Goal: Task Accomplishment & Management: Use online tool/utility

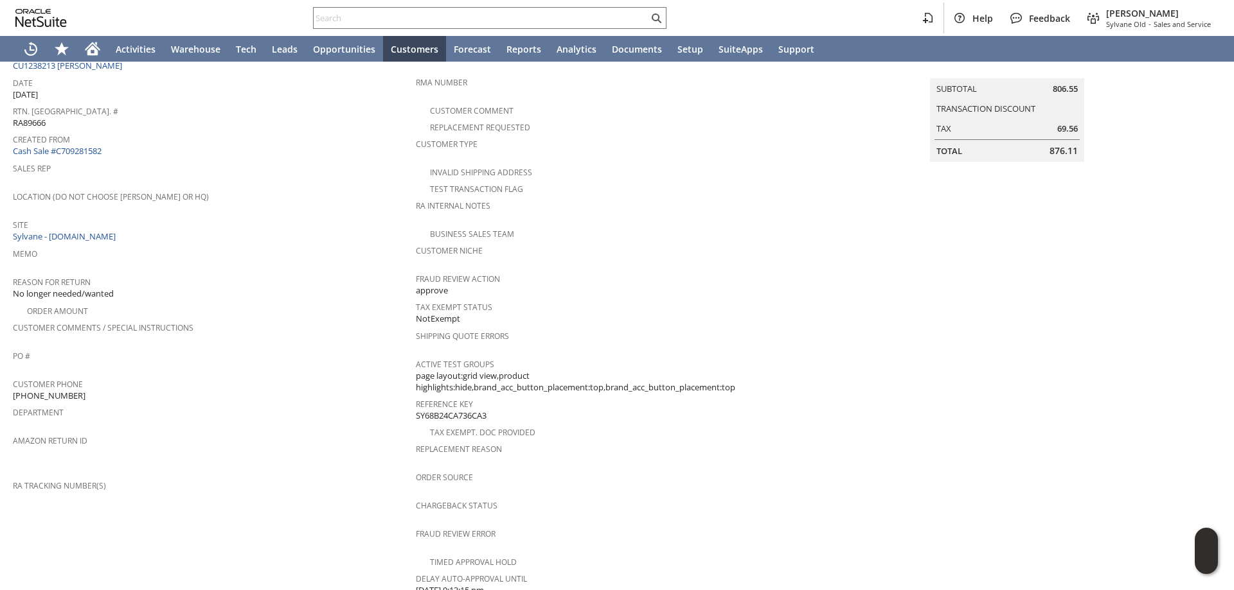
scroll to position [73, 0]
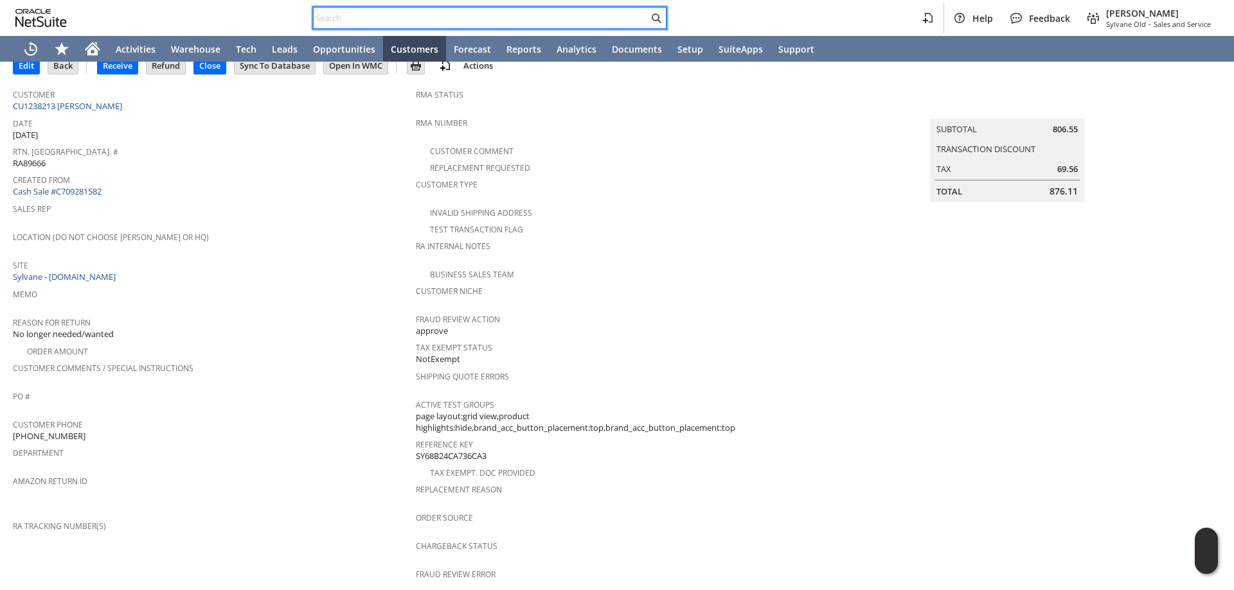
click at [547, 17] on input "text" at bounding box center [481, 17] width 335 height 15
paste input "7175455879"
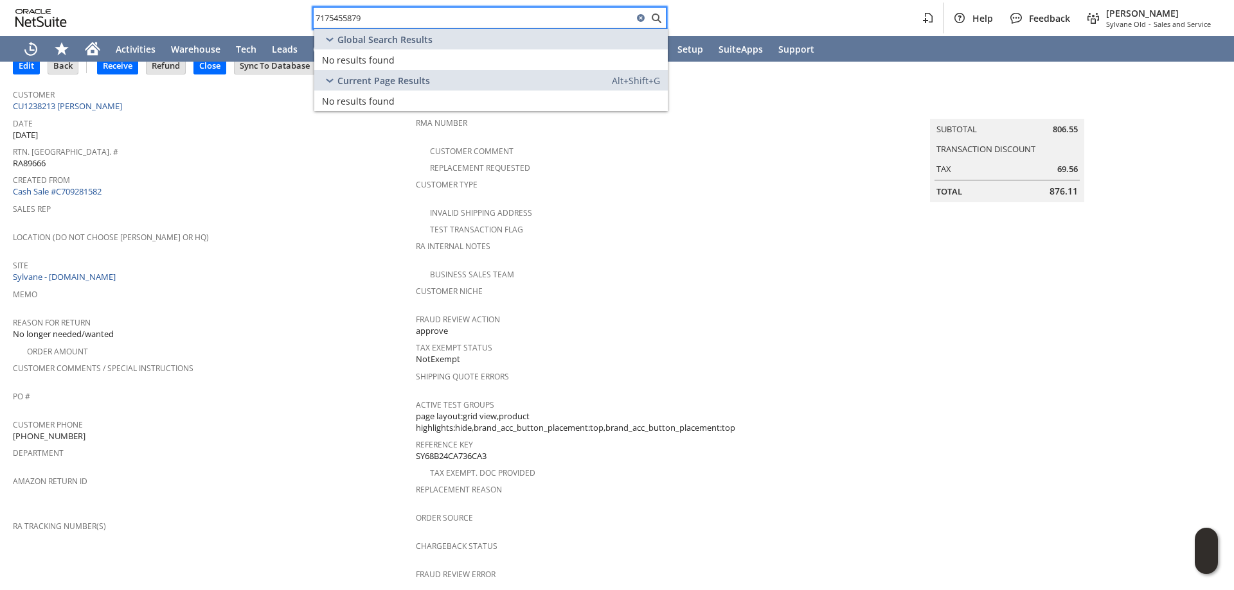
drag, startPoint x: 446, startPoint y: 14, endPoint x: 89, endPoint y: -10, distance: 357.4
click at [89, 0] on html "7175455879 Help Feedback Mark Neri Sylvane Old - Sales and Service Activities W…" at bounding box center [617, 295] width 1234 height 590
paste input "3122181775"
drag, startPoint x: 385, startPoint y: 19, endPoint x: 287, endPoint y: 11, distance: 98.7
click at [290, 11] on div "3122181775 Help Feedback Mark Neri Sylvane Old - Sales and Service" at bounding box center [617, 18] width 1234 height 36
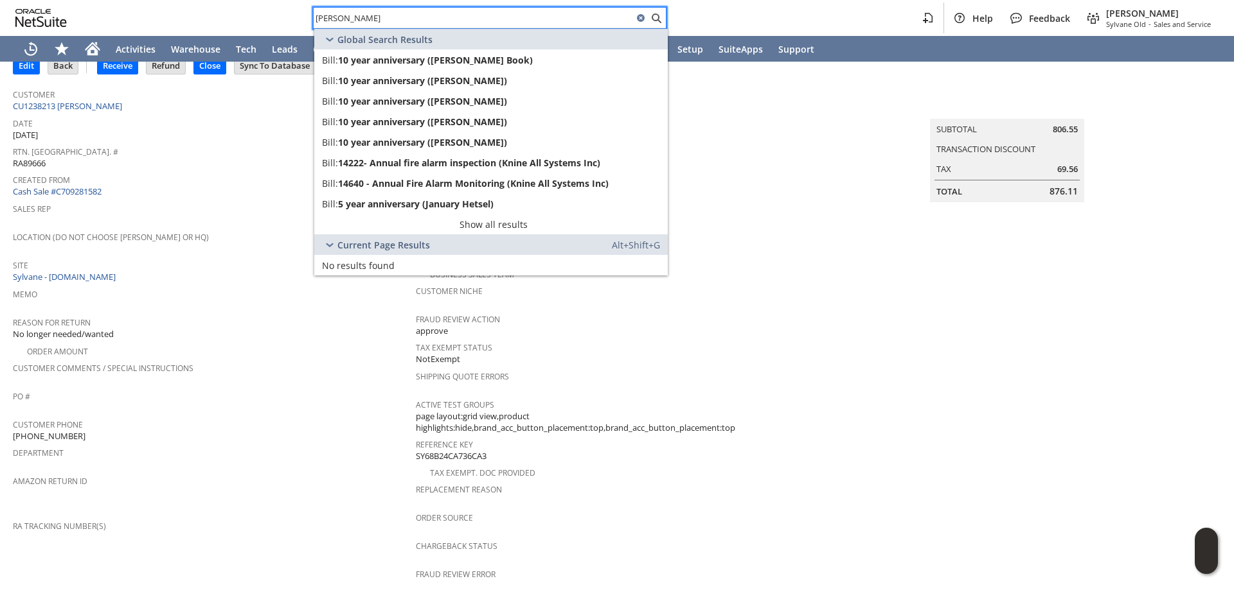
paste input "SWINFORD"
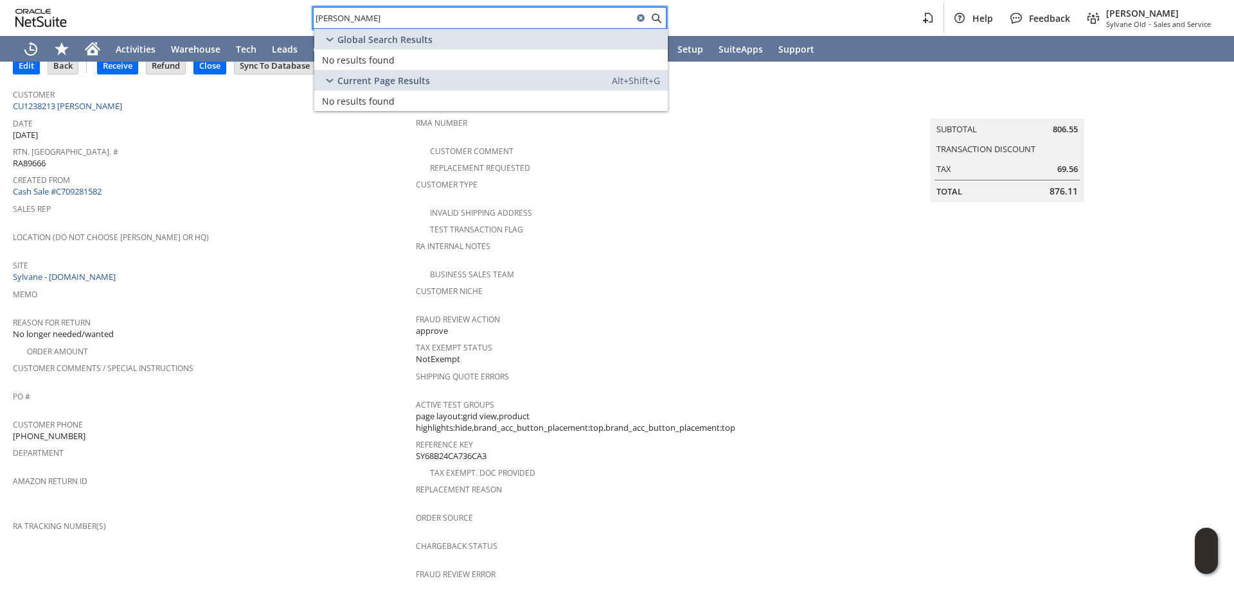
click at [251, 17] on div "ann SWINFORD Help Feedback Mark Neri Sylvane Old - Sales and Service" at bounding box center [617, 18] width 1234 height 36
type input "ven: friedr"
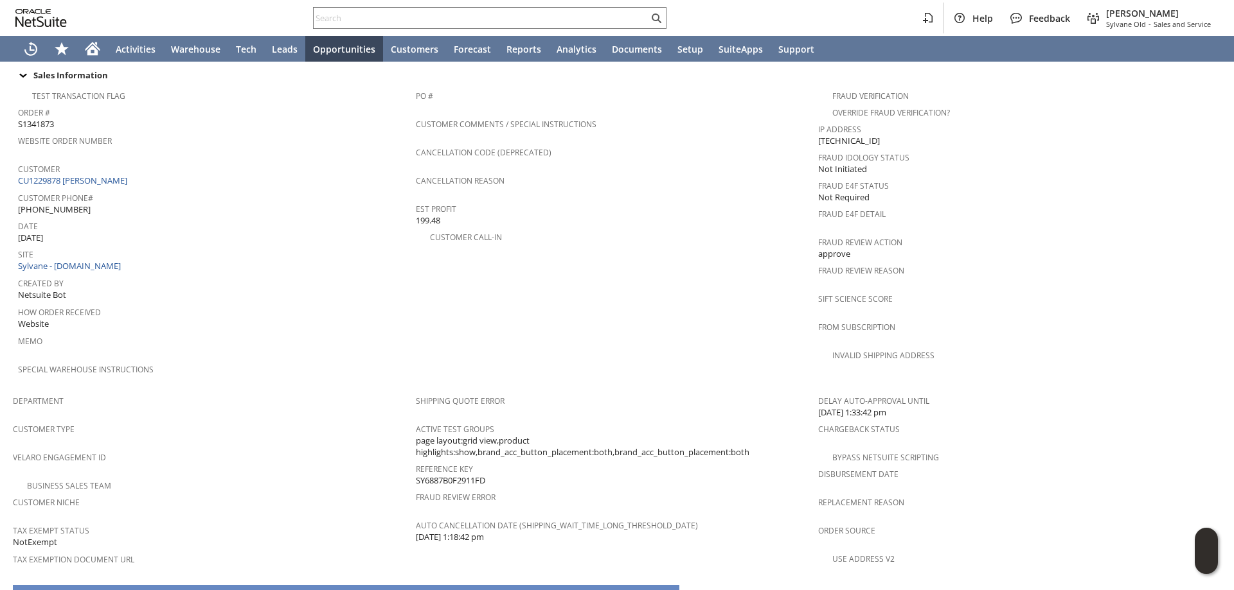
scroll to position [386, 0]
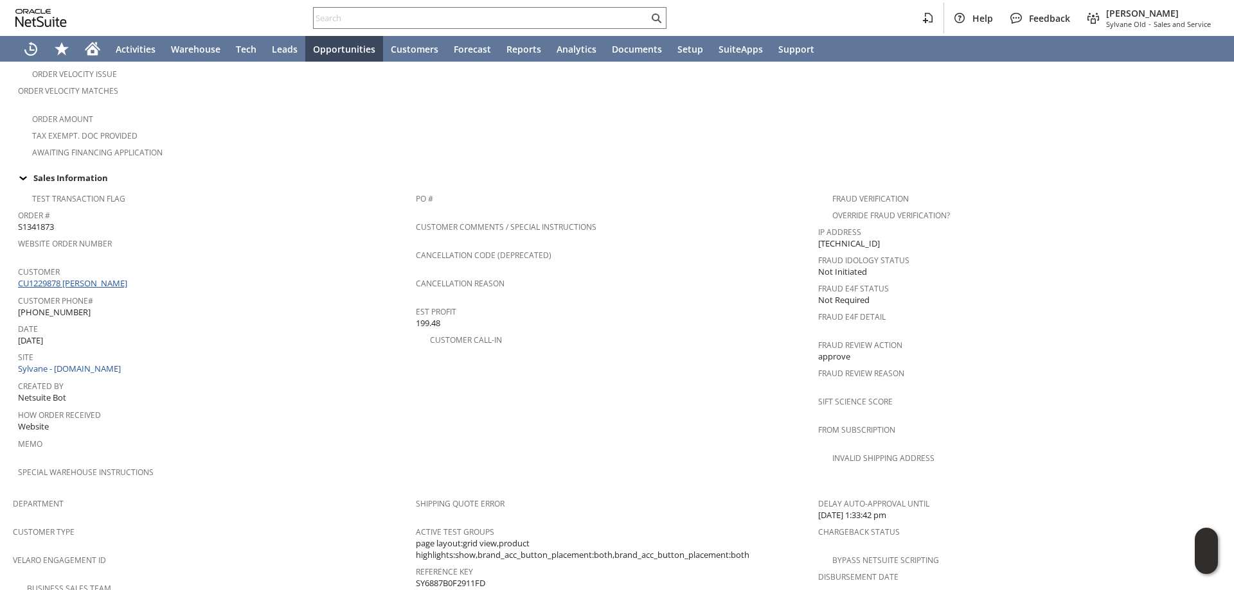
drag, startPoint x: 105, startPoint y: 274, endPoint x: 92, endPoint y: 269, distance: 14.4
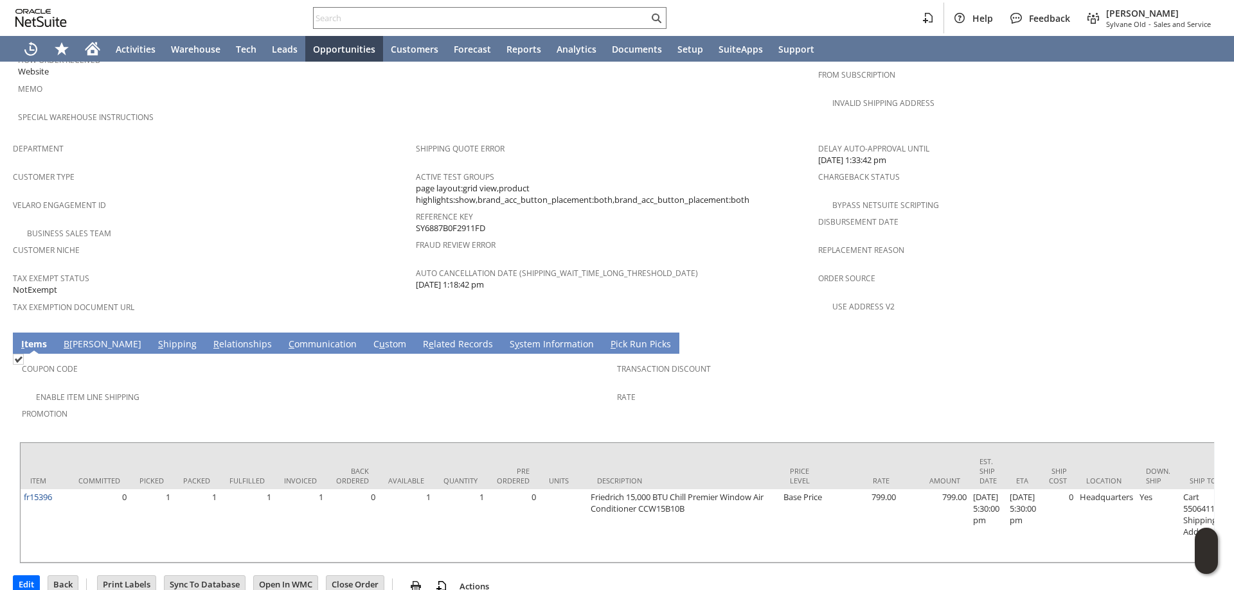
click at [285, 338] on link "C ommunication" at bounding box center [322, 345] width 75 height 14
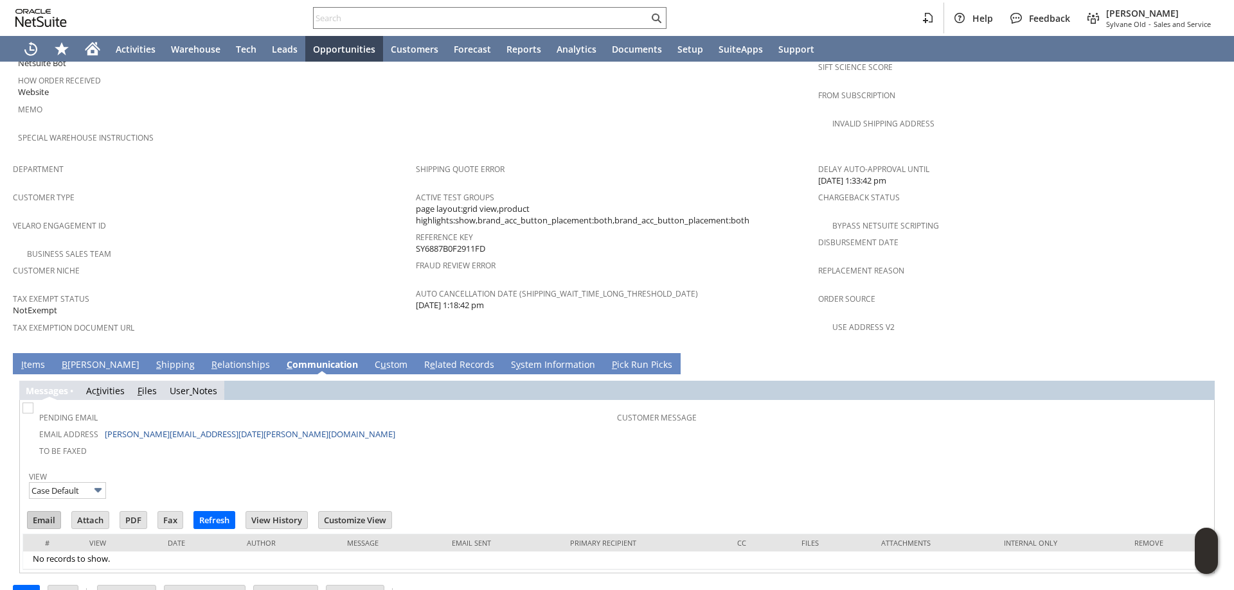
scroll to position [0, 0]
click at [51, 512] on input "Email" at bounding box center [44, 520] width 33 height 17
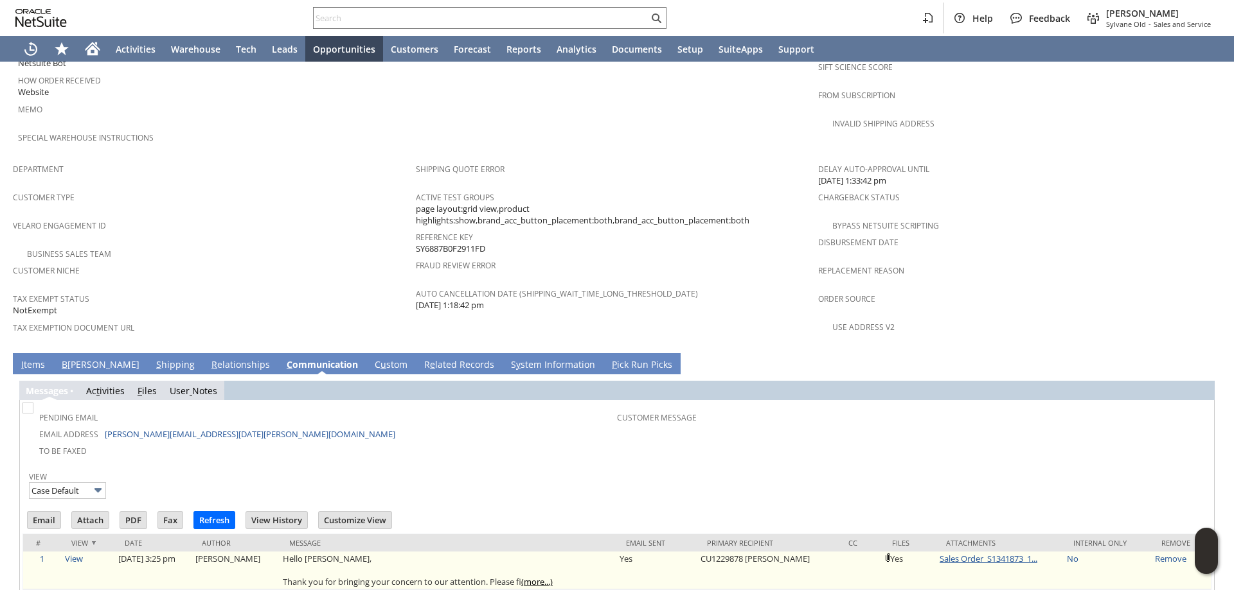
click at [989, 553] on link "Sales Order_S1341873_1..." at bounding box center [988, 559] width 98 height 12
